Goal: Complete application form

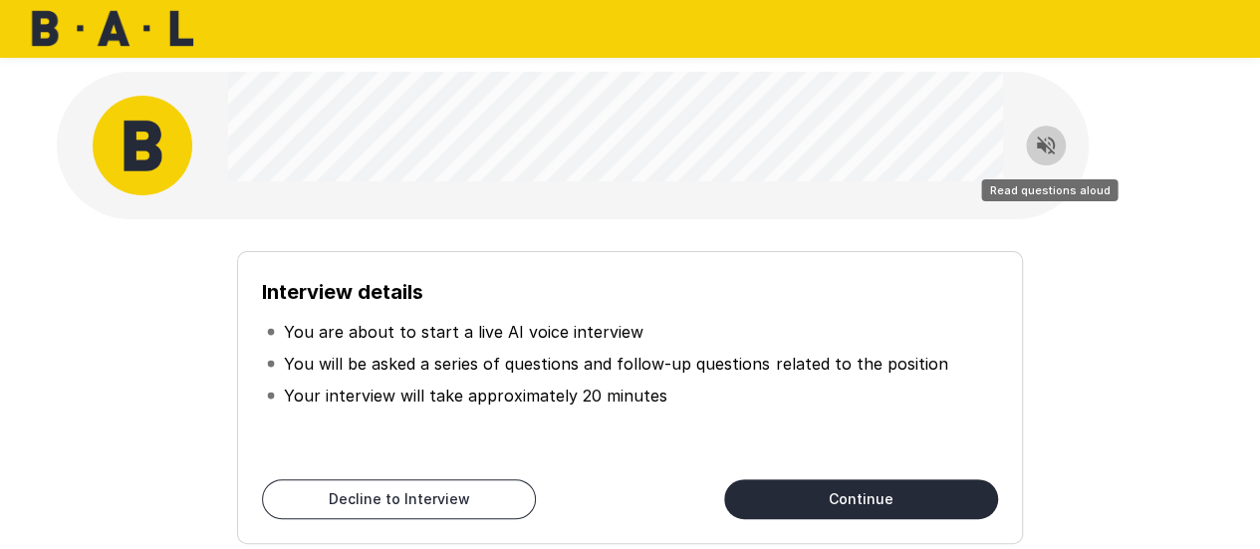
click at [1049, 155] on icon "Read questions aloud" at bounding box center [1046, 145] width 24 height 24
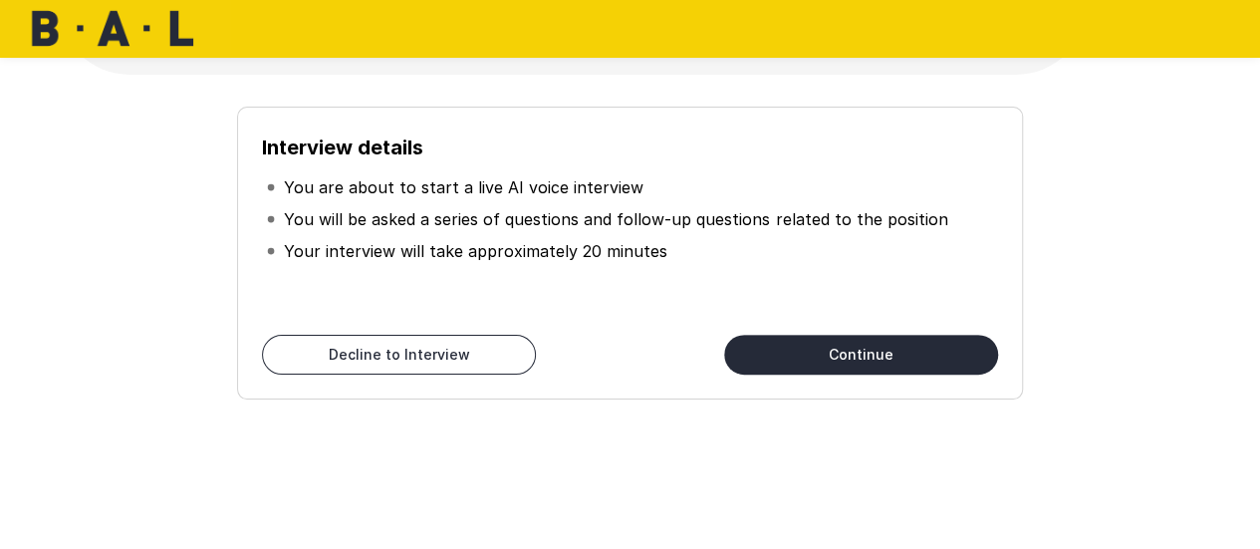
click at [795, 361] on button "Continue" at bounding box center [861, 355] width 274 height 40
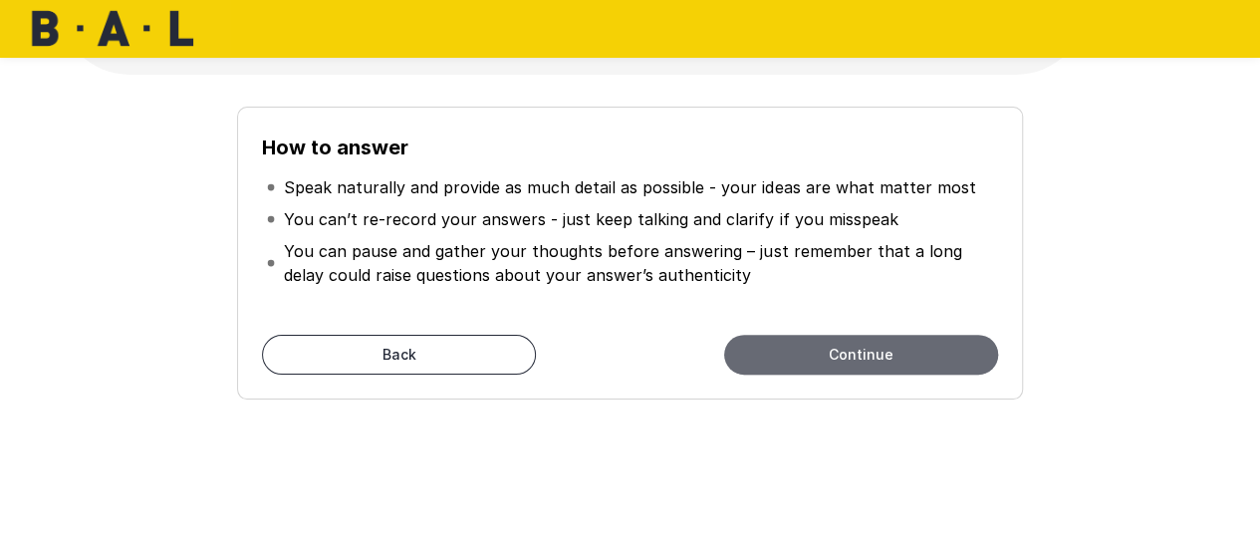
click at [795, 361] on button "Continue" at bounding box center [861, 355] width 274 height 40
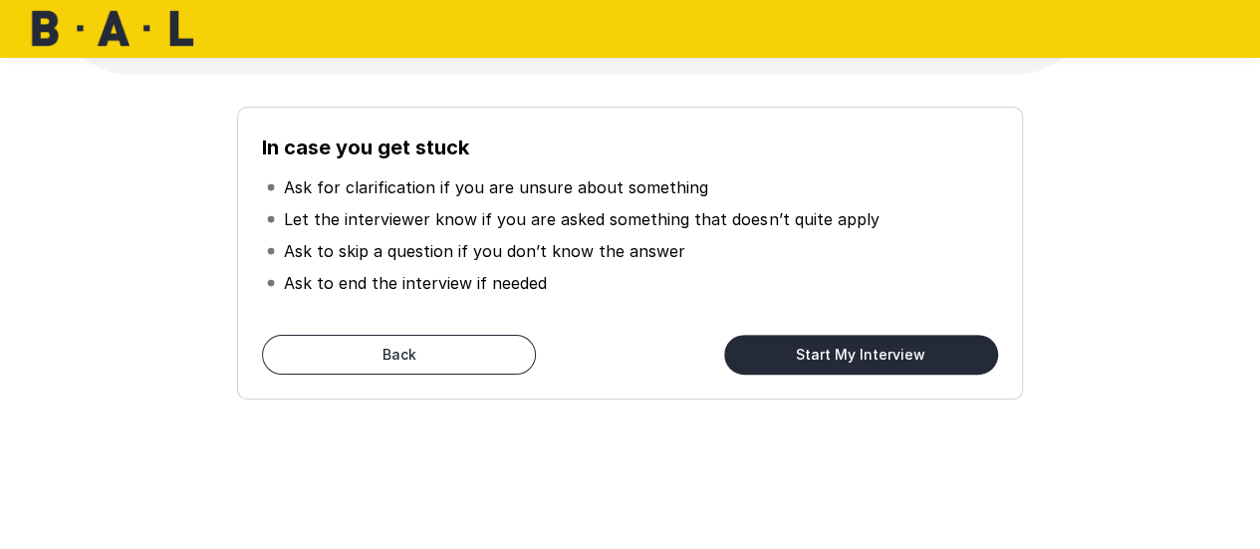
click at [810, 351] on button "Start My Interview" at bounding box center [861, 355] width 274 height 40
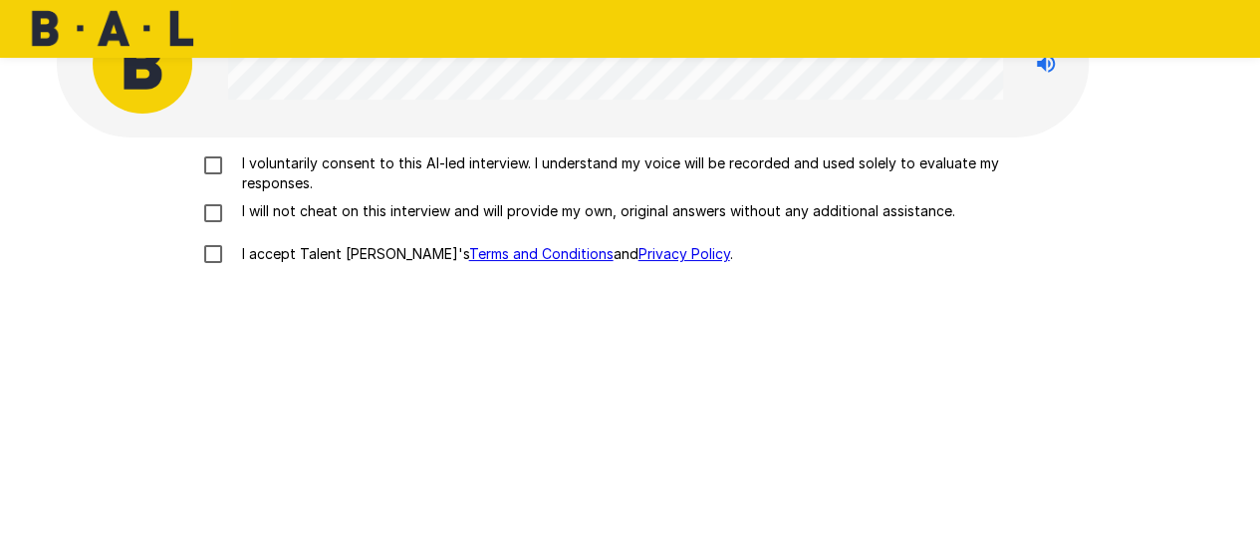
scroll to position [74, 0]
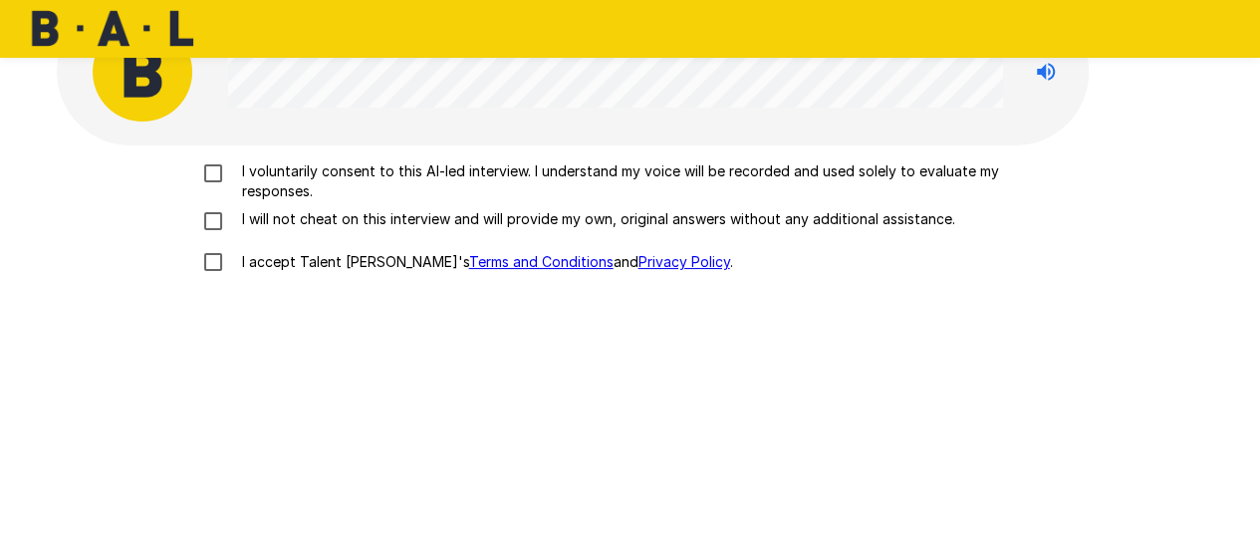
click at [677, 176] on p "I voluntarily consent to this AI-led interview. I understand my voice will be r…" at bounding box center [651, 181] width 835 height 40
click at [592, 237] on div "I voluntarily consent to this AI-led interview. I understand my voice will be r…" at bounding box center [631, 222] width 1132 height 122
click at [581, 228] on p "I will not cheat on this interview and will provide my own, original answers wi…" at bounding box center [594, 219] width 721 height 20
drag, startPoint x: 283, startPoint y: 284, endPoint x: 267, endPoint y: 259, distance: 29.6
click at [267, 259] on div "I voluntarily consent to this AI-led interview. I understand my voice will be r…" at bounding box center [631, 424] width 1148 height 559
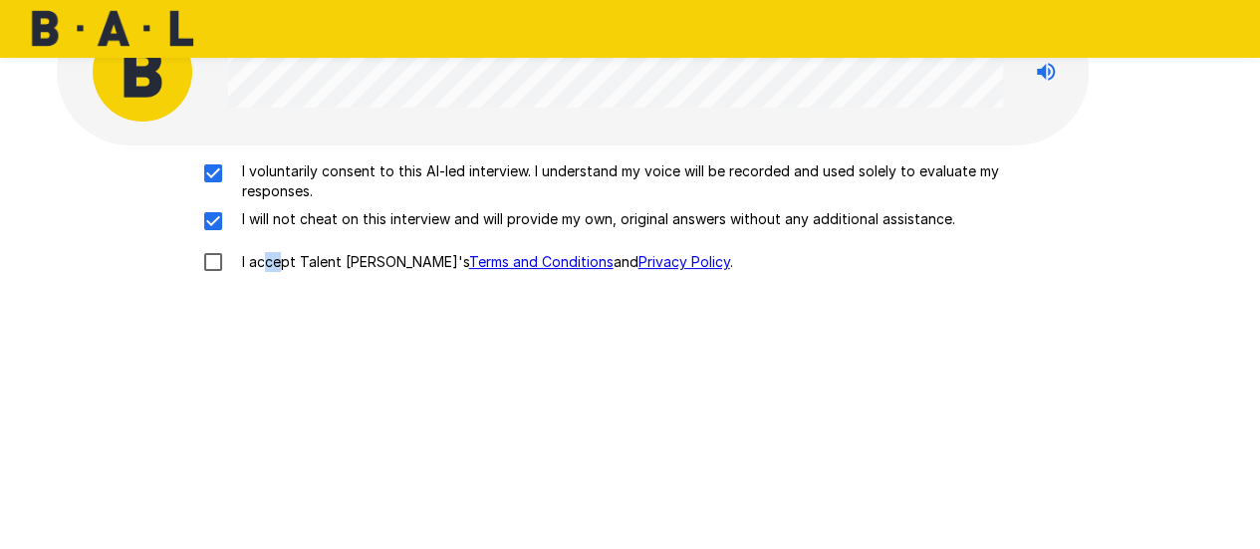
click at [267, 259] on p "I accept Talent Llama's Terms and Conditions and Privacy Policy ." at bounding box center [483, 262] width 499 height 20
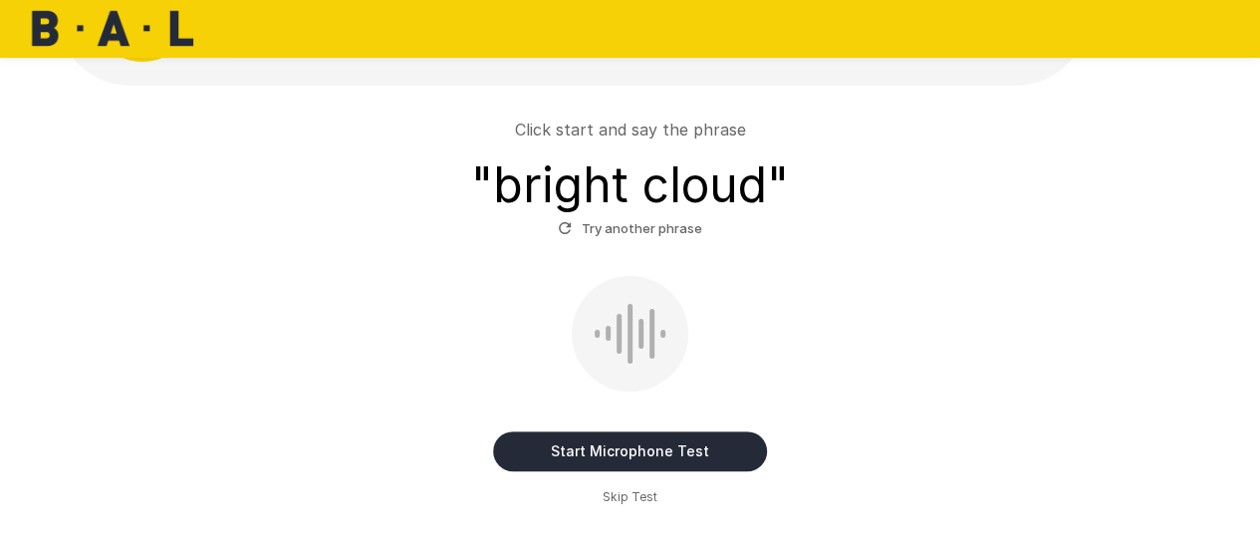
scroll to position [135, 0]
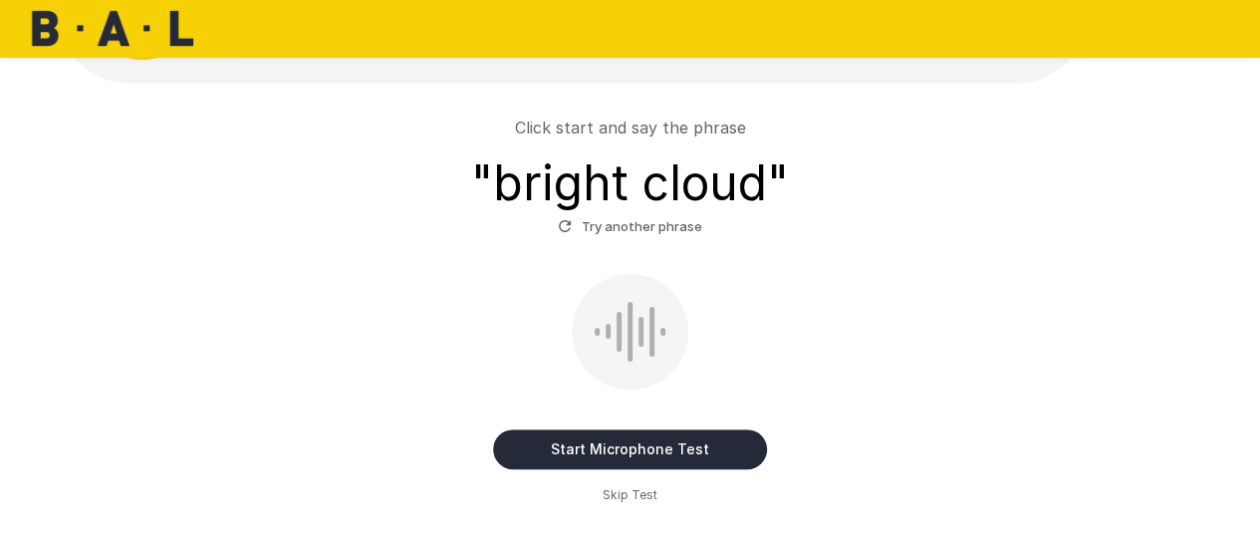
click at [546, 445] on button "Start Microphone Test" at bounding box center [630, 449] width 274 height 40
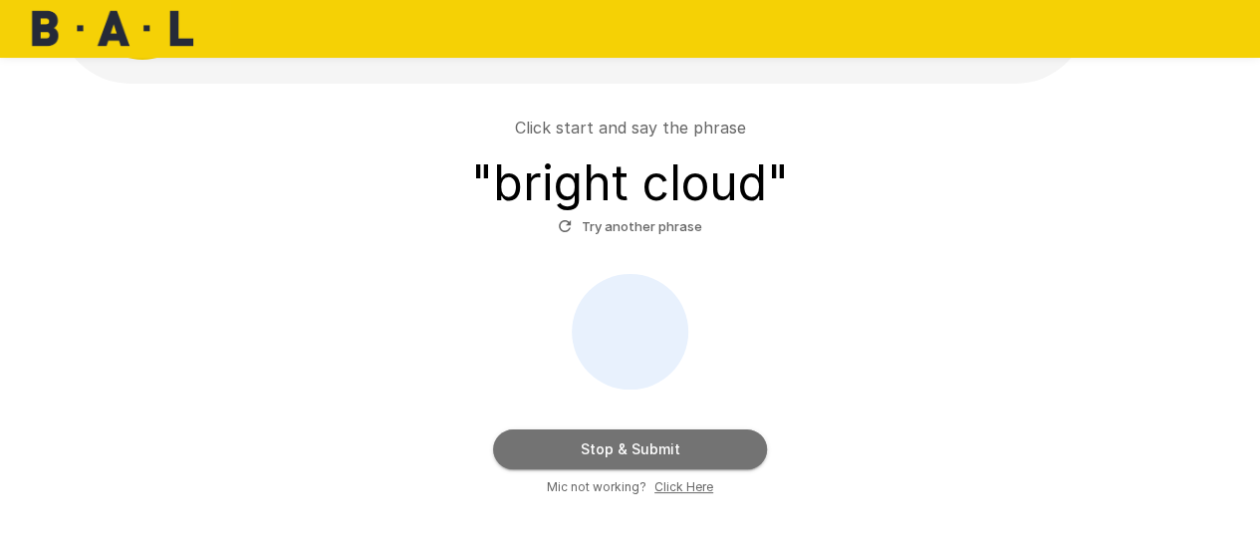
click at [546, 445] on button "Stop & Submit" at bounding box center [630, 449] width 274 height 40
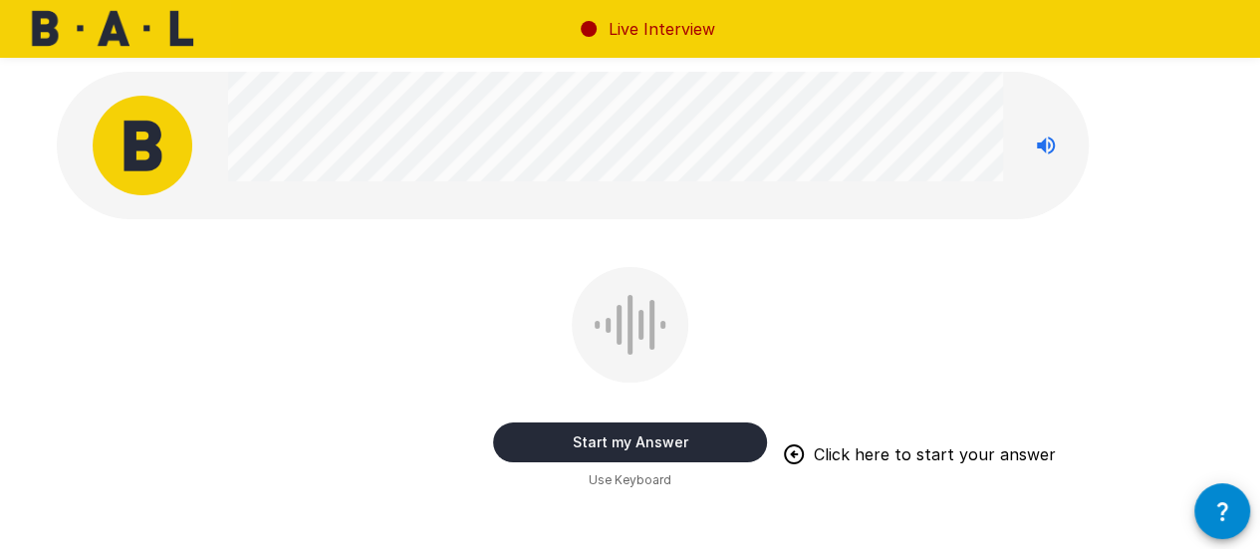
click at [617, 457] on button "Start my Answer" at bounding box center [630, 442] width 274 height 40
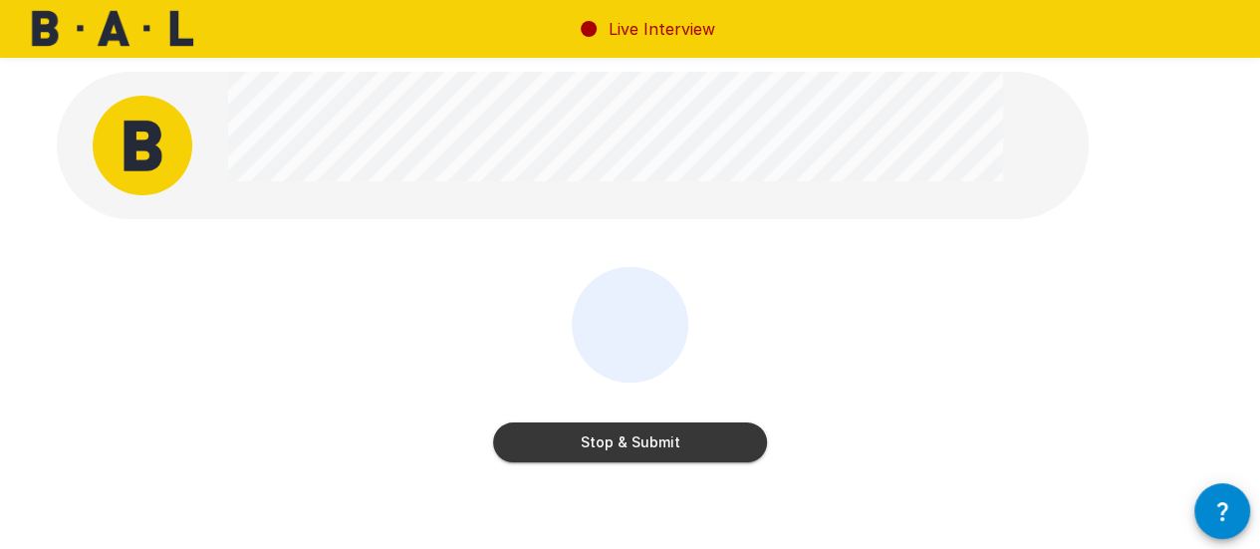
click at [617, 457] on button "Stop & Submit" at bounding box center [630, 442] width 274 height 40
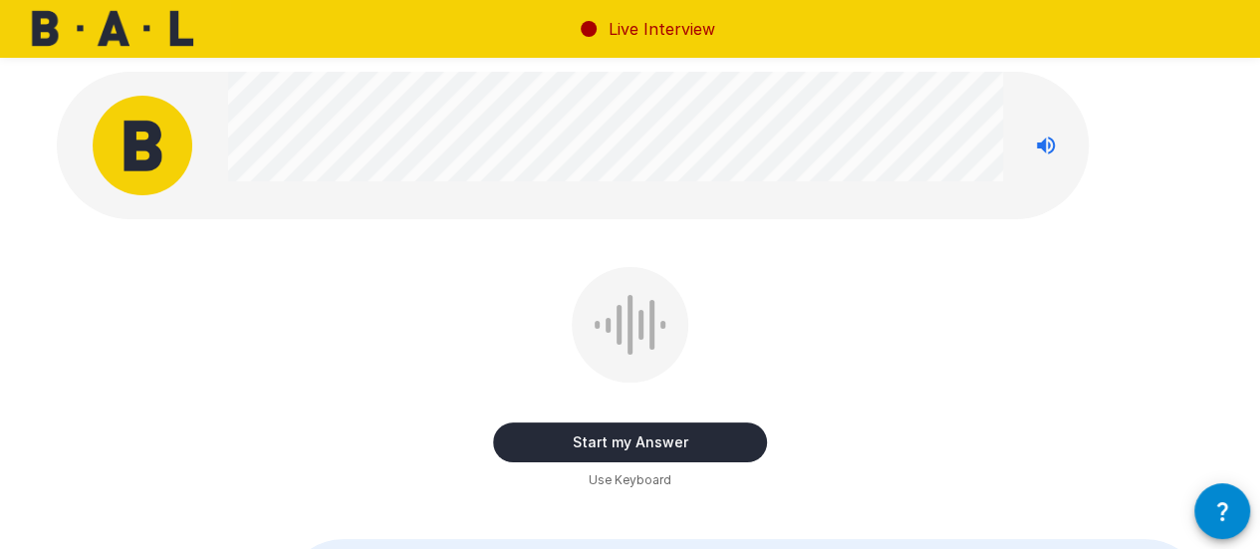
click at [617, 455] on button "Start my Answer" at bounding box center [630, 442] width 274 height 40
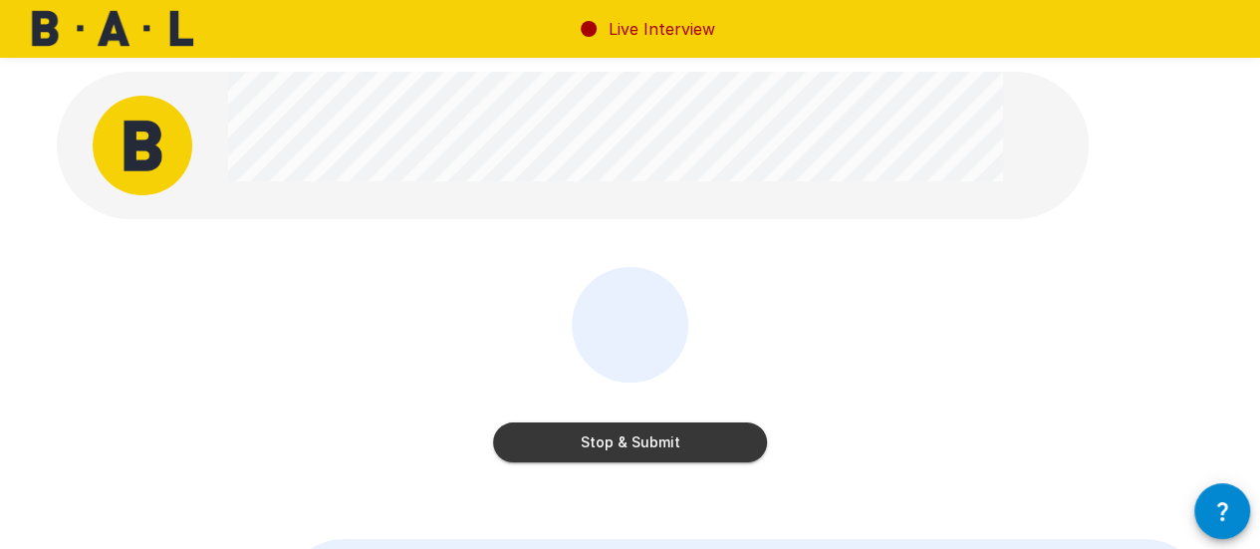
click at [617, 455] on button "Stop & Submit" at bounding box center [630, 442] width 274 height 40
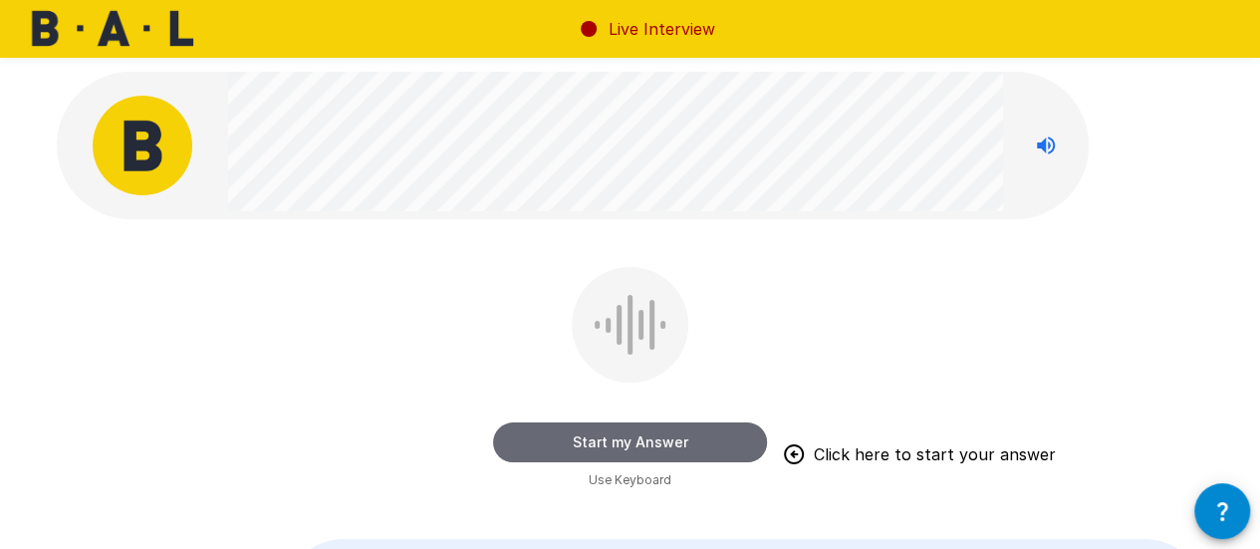
click at [617, 455] on button "Start my Answer" at bounding box center [630, 442] width 274 height 40
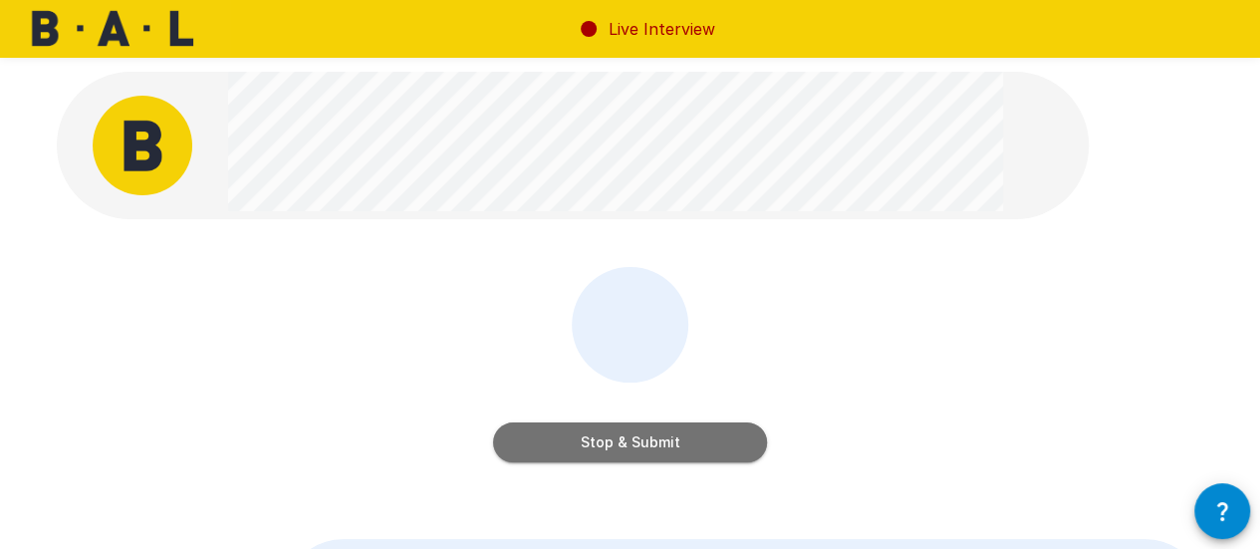
click at [617, 455] on button "Stop & Submit" at bounding box center [630, 442] width 274 height 40
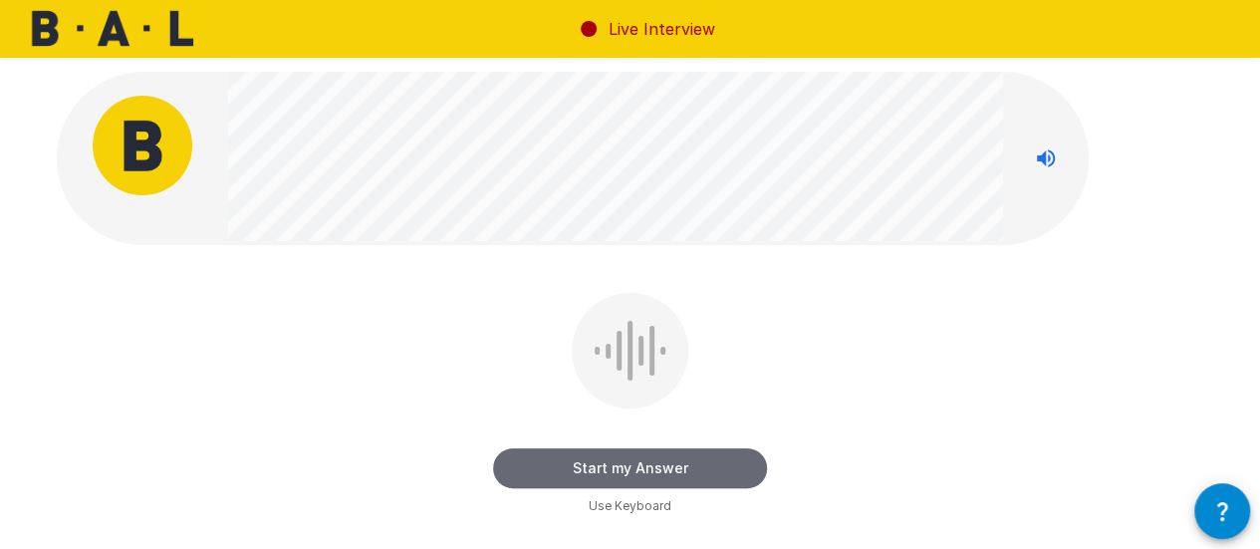
click at [617, 455] on button "Start my Answer" at bounding box center [630, 468] width 274 height 40
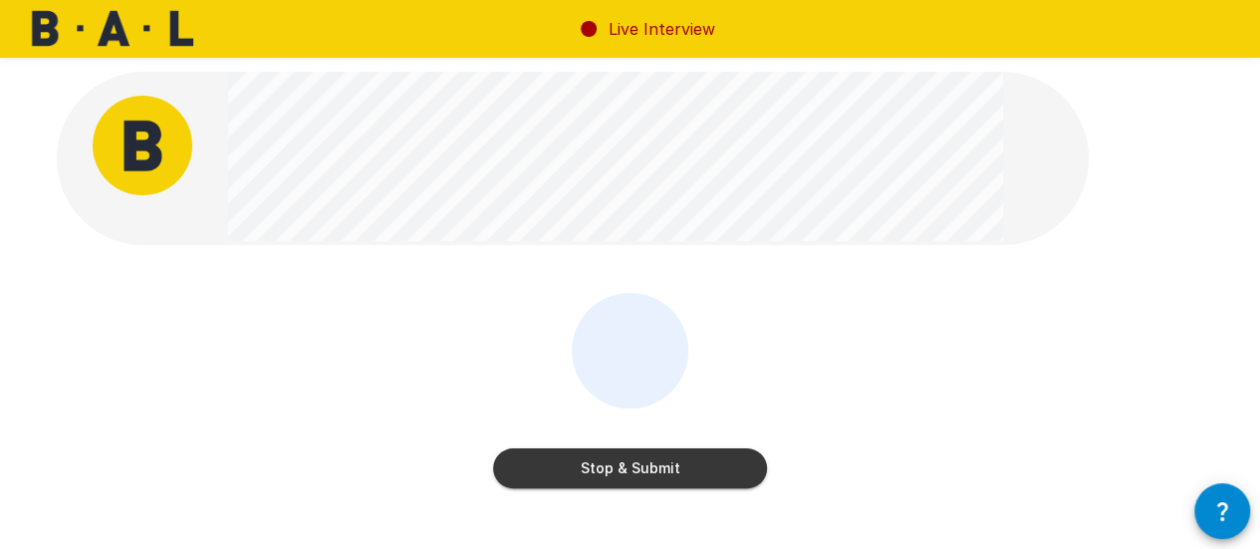
click at [617, 455] on button "Stop & Submit" at bounding box center [630, 468] width 274 height 40
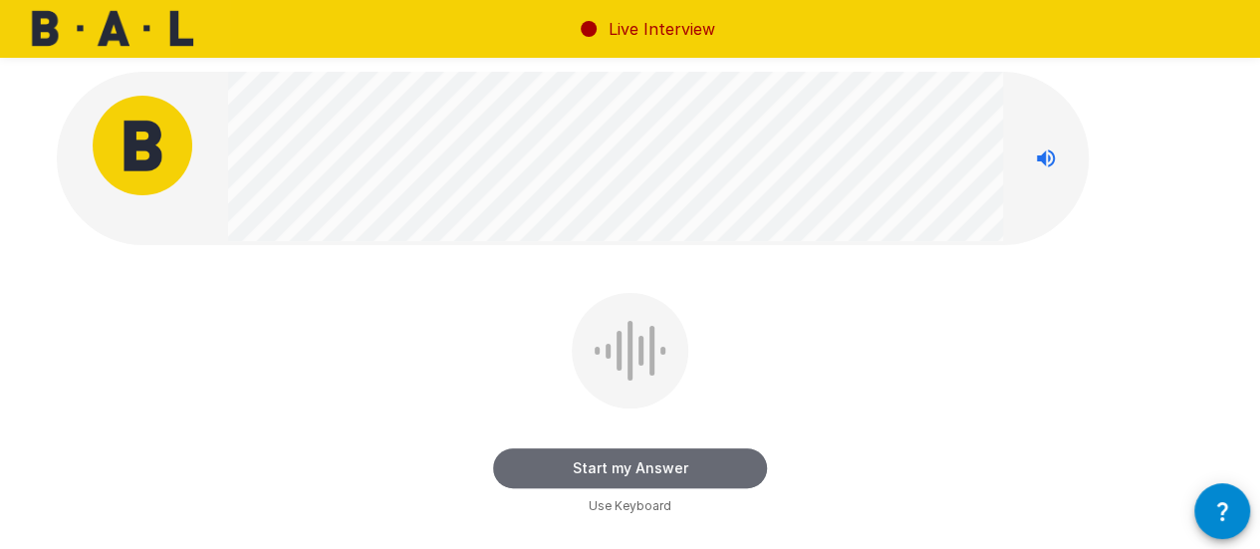
click at [617, 455] on button "Start my Answer" at bounding box center [630, 468] width 274 height 40
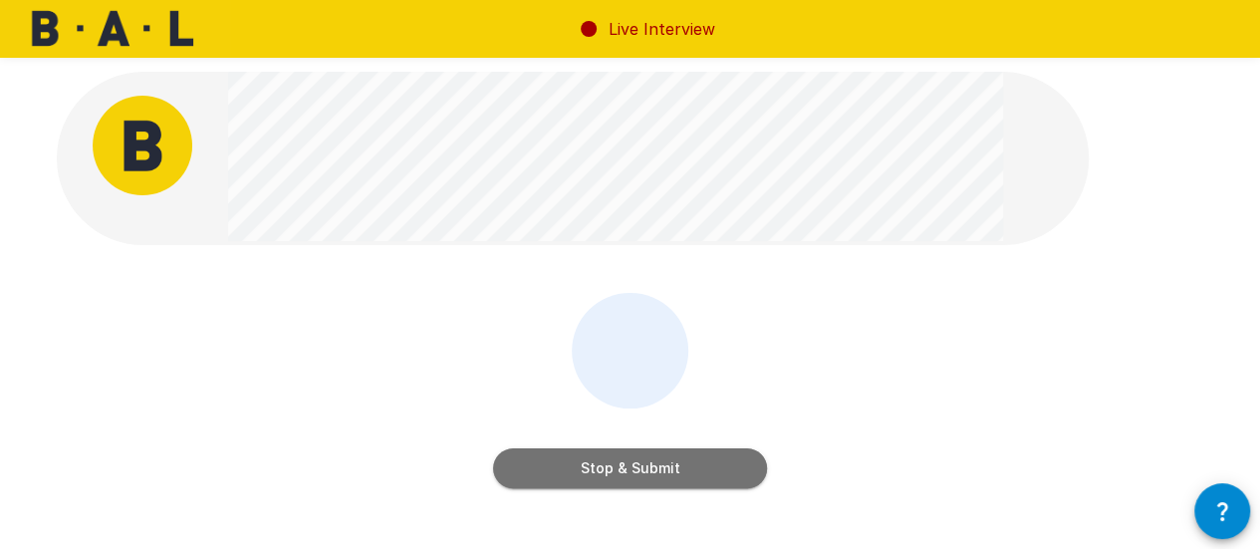
click at [617, 455] on button "Stop & Submit" at bounding box center [630, 468] width 274 height 40
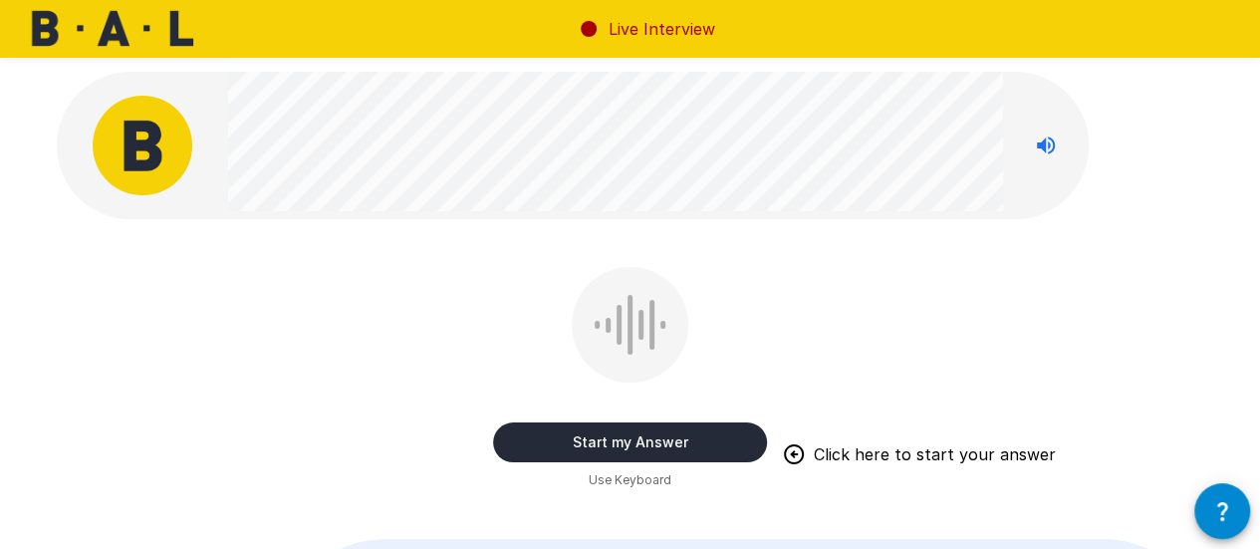
drag, startPoint x: 638, startPoint y: 449, endPoint x: 634, endPoint y: 429, distance: 20.3
click at [634, 429] on button "Start my Answer" at bounding box center [630, 442] width 274 height 40
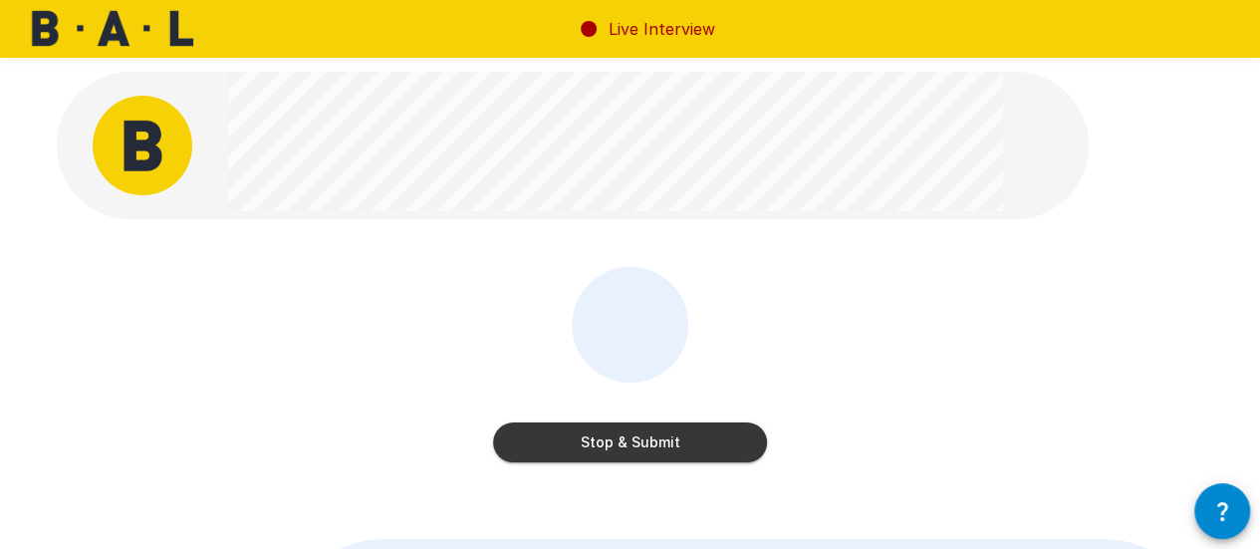
click at [634, 429] on button "Stop & Submit" at bounding box center [630, 442] width 274 height 40
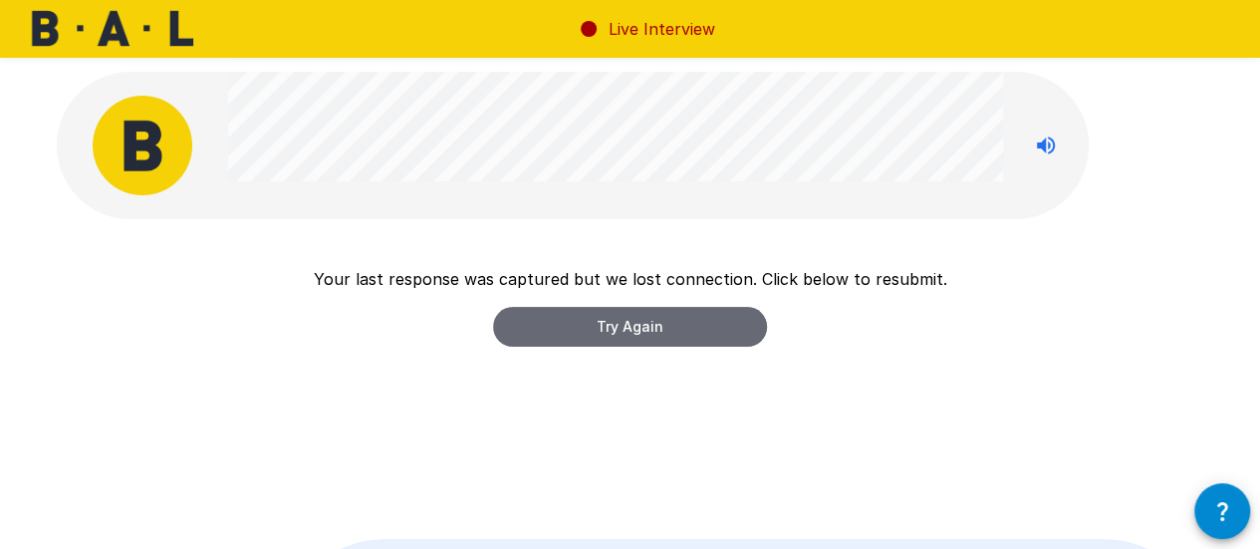
click at [697, 317] on button "Try Again" at bounding box center [630, 327] width 274 height 40
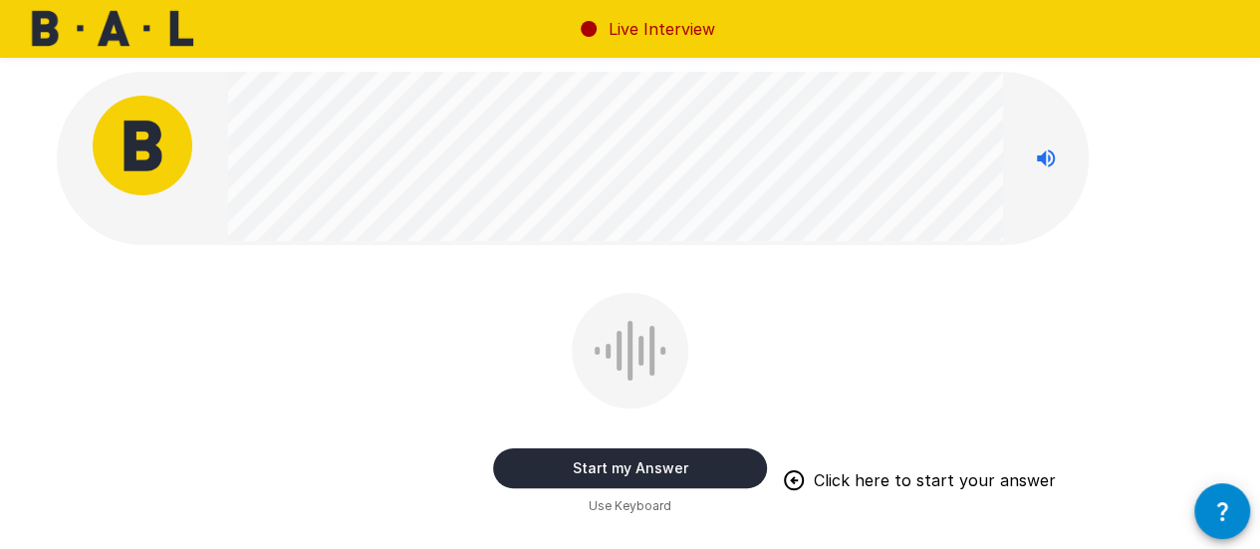
click at [630, 462] on button "Start my Answer" at bounding box center [630, 468] width 274 height 40
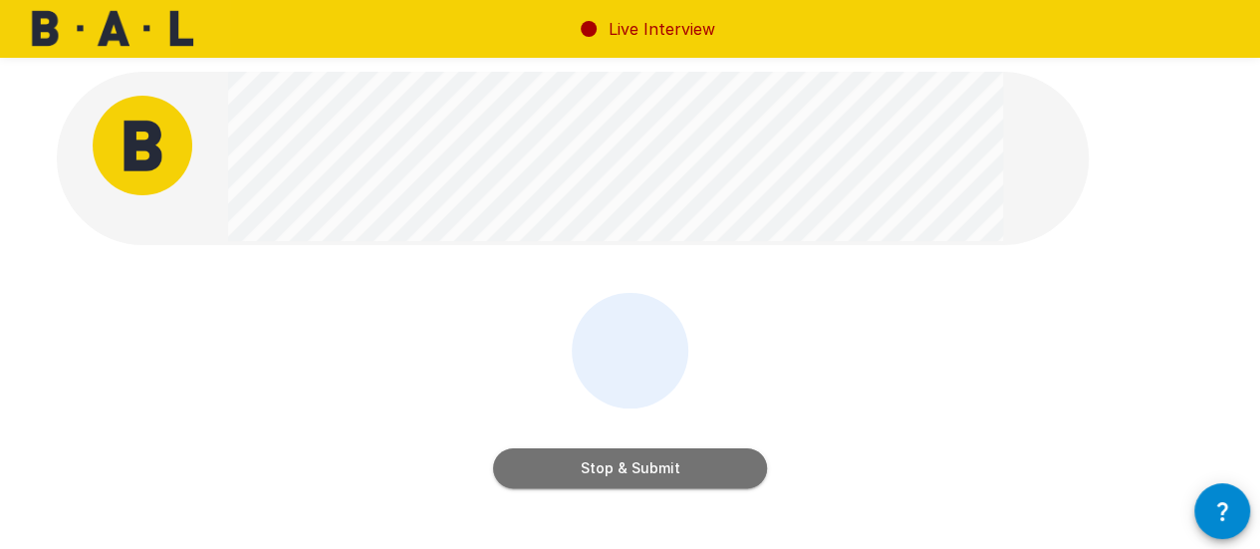
click at [630, 462] on button "Stop & Submit" at bounding box center [630, 468] width 274 height 40
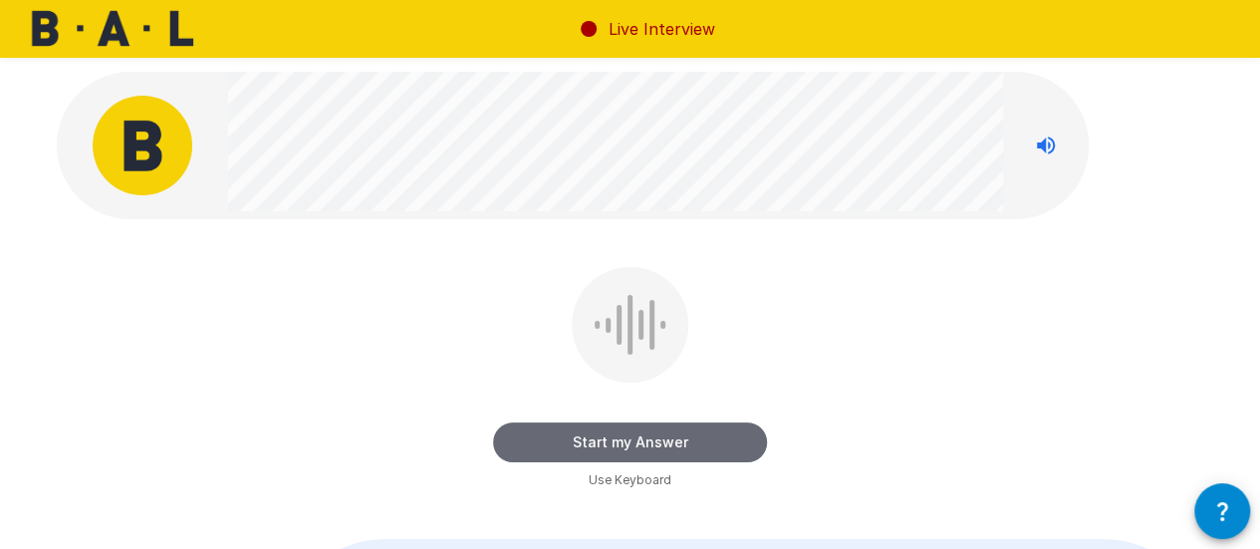
click at [649, 425] on button "Start my Answer" at bounding box center [630, 442] width 274 height 40
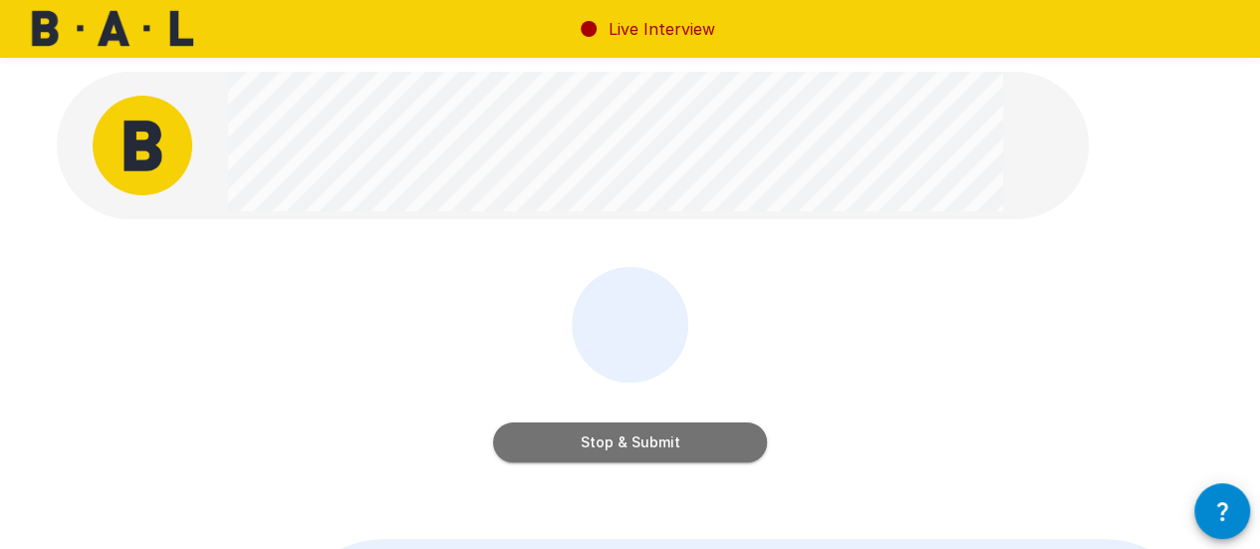
click at [649, 425] on button "Stop & Submit" at bounding box center [630, 442] width 274 height 40
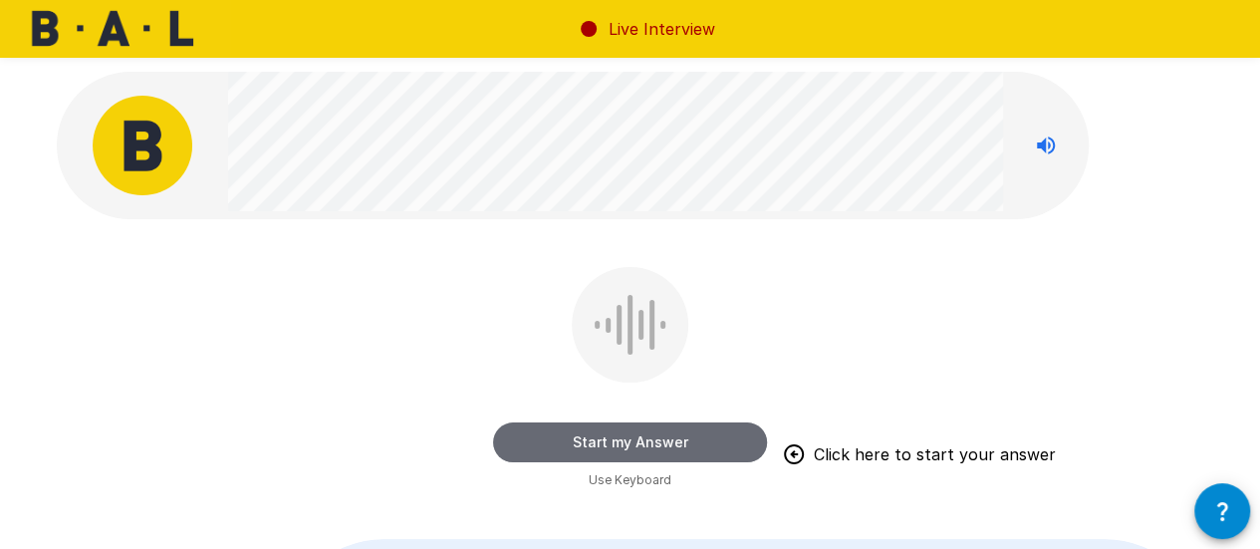
click at [649, 425] on button "Start my Answer" at bounding box center [630, 442] width 274 height 40
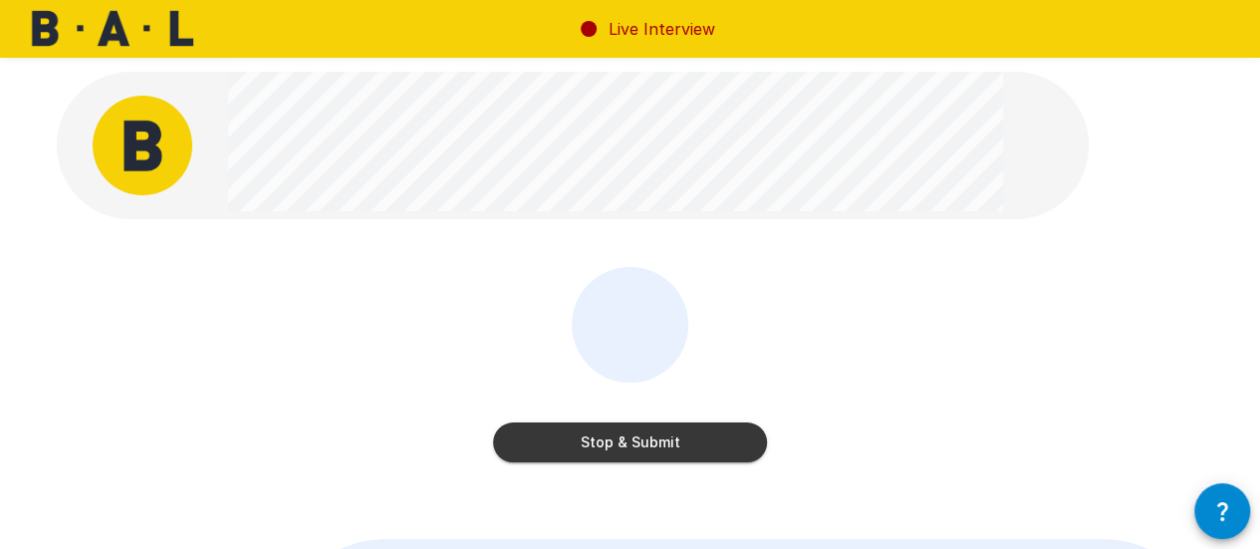
click at [649, 425] on button "Stop & Submit" at bounding box center [630, 442] width 274 height 40
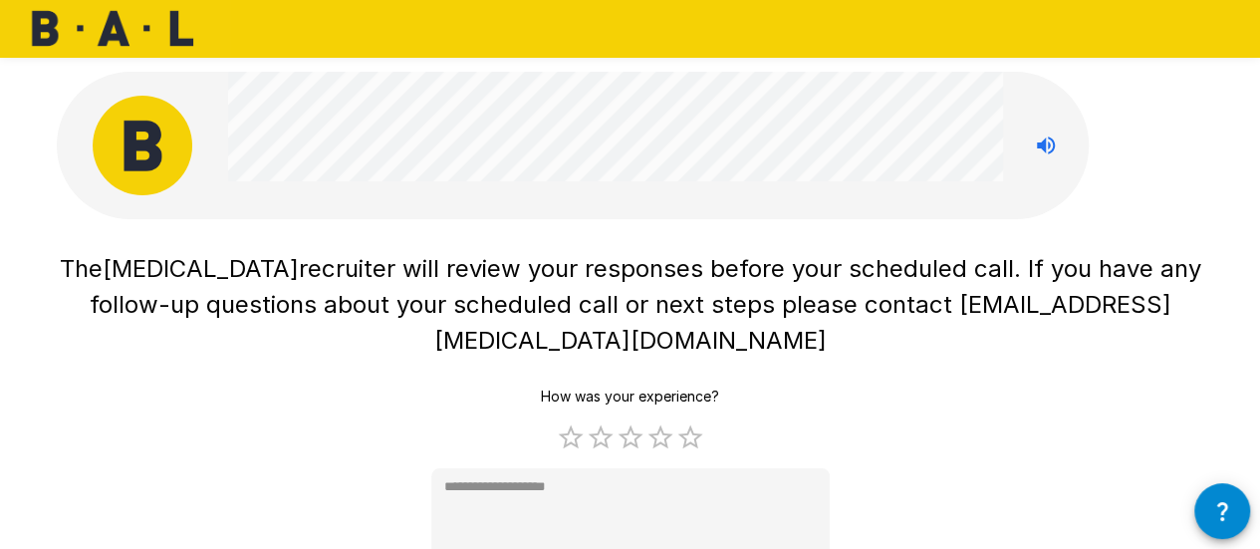
scroll to position [78, 0]
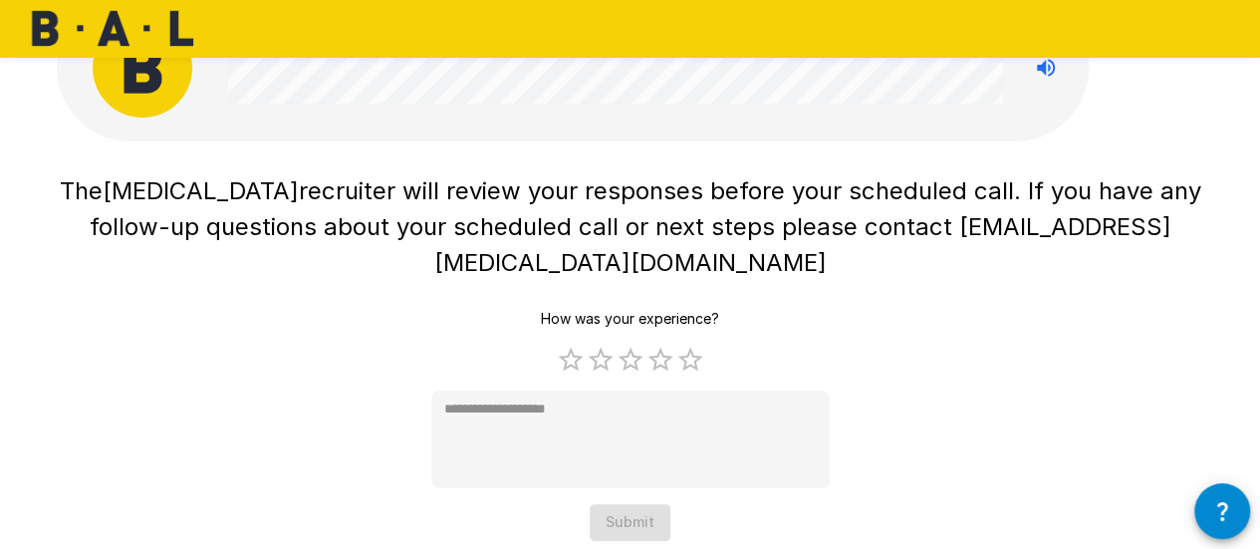
click at [644, 484] on div "How was your experience? 1 Star 2 Stars 3 Stars 4 Stars 5 Stars Empty * Submit" at bounding box center [630, 421] width 398 height 240
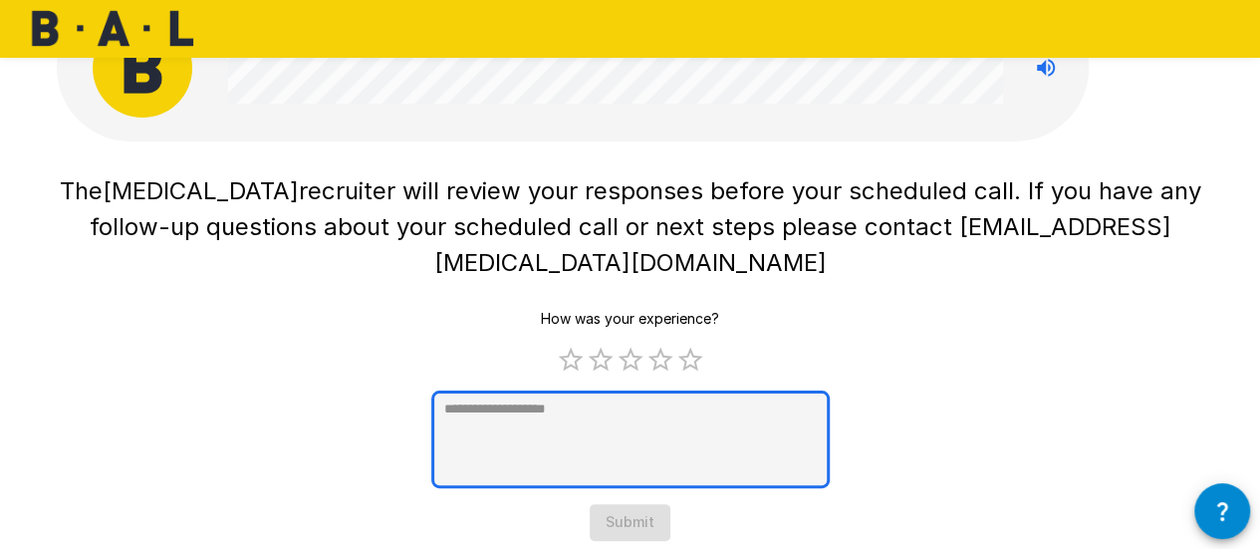
click at [685, 391] on textarea at bounding box center [630, 440] width 398 height 98
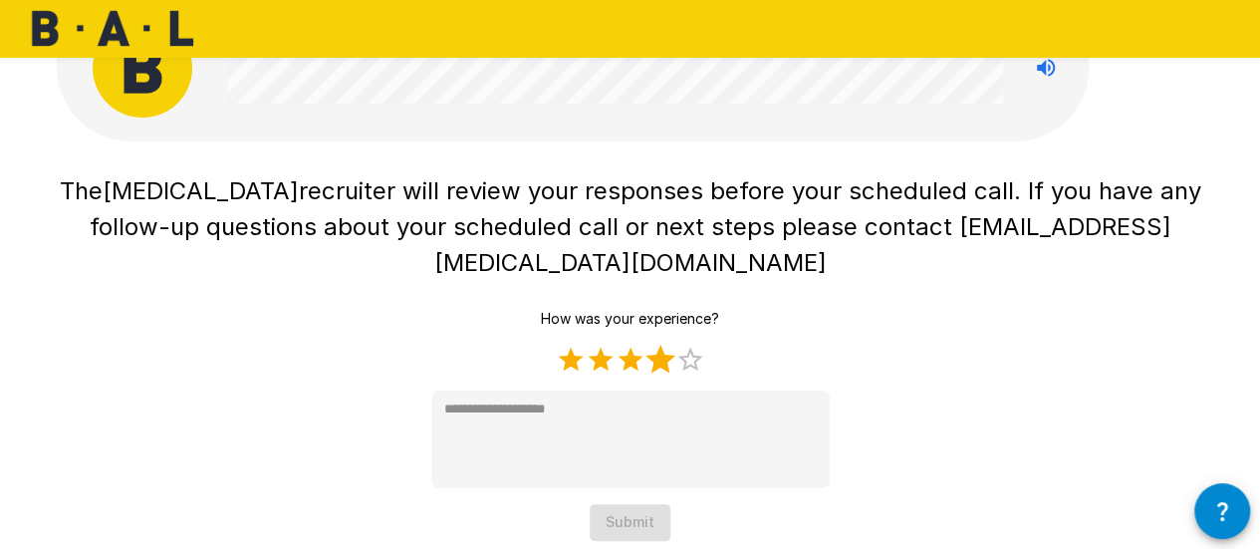
click at [665, 345] on label "4 Stars" at bounding box center [661, 360] width 30 height 30
type textarea "*"
click at [629, 504] on button "Submit" at bounding box center [630, 522] width 81 height 37
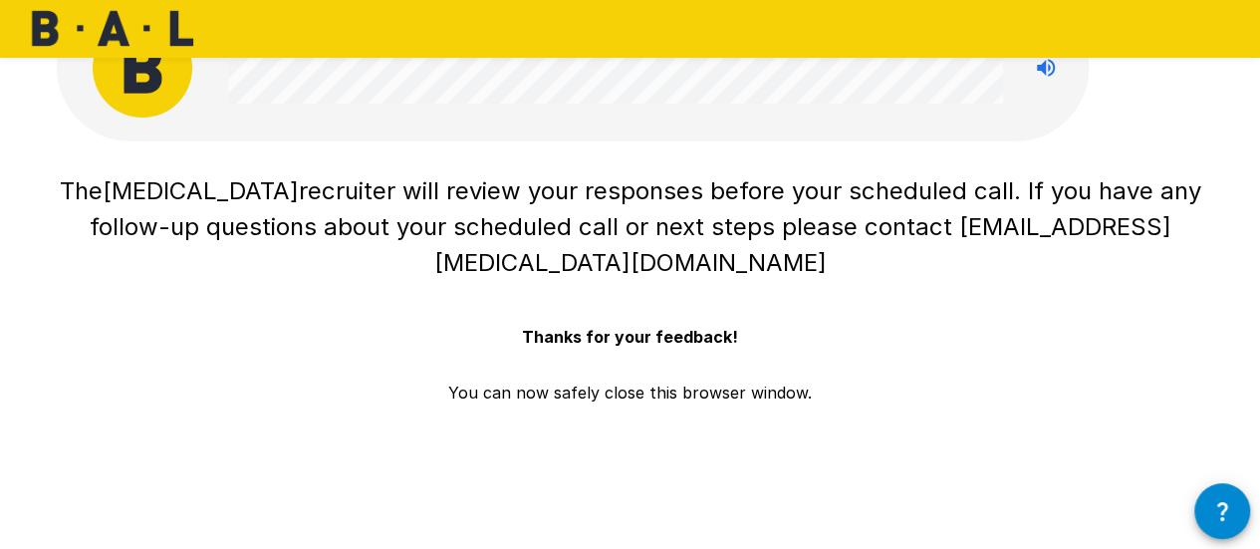
scroll to position [0, 0]
